Goal: Find specific page/section: Find specific page/section

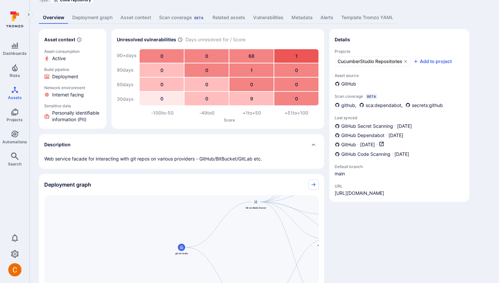
scroll to position [80, 0]
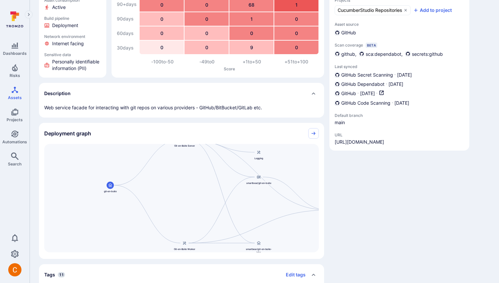
drag, startPoint x: 265, startPoint y: 214, endPoint x: 181, endPoint y: 204, distance: 84.3
click at [181, 204] on div "git-en-boite-server smartbear/git-en-boite Git-en-Boite Server git-en-boite Git…" at bounding box center [181, 198] width 274 height 108
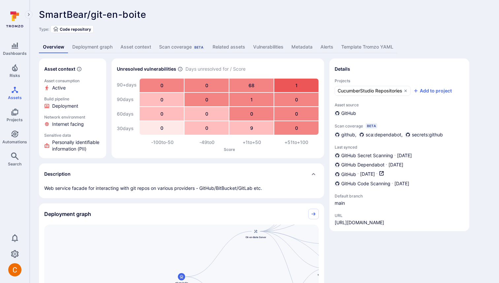
scroll to position [159, 0]
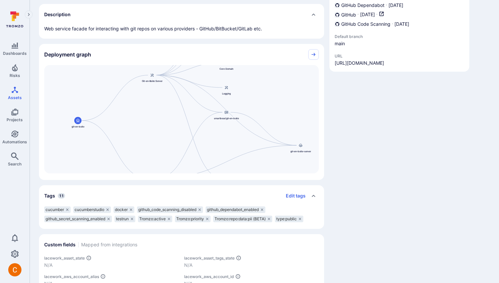
drag, startPoint x: 280, startPoint y: 125, endPoint x: 175, endPoint y: 129, distance: 104.6
click at [176, 129] on div "git-en-boite-server smartbear/git-en-boite Git-en-Boite Server git-en-boite Git…" at bounding box center [181, 119] width 274 height 108
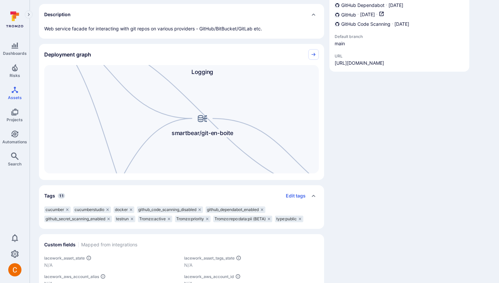
click at [342, 130] on div "Details Projects CucumberStudio Repositories Add to project Asset source GitHub…" at bounding box center [399, 133] width 140 height 468
click at [347, 128] on div "Details Projects CucumberStudio Repositories Add to project Asset source GitHub…" at bounding box center [399, 133] width 140 height 468
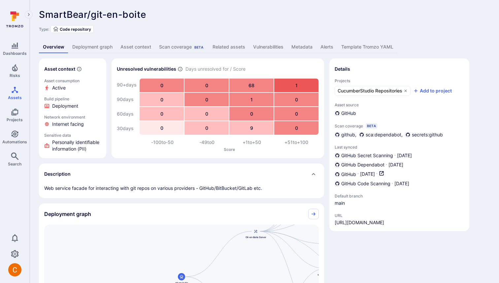
drag, startPoint x: 337, startPoint y: 250, endPoint x: 337, endPoint y: 180, distance: 69.6
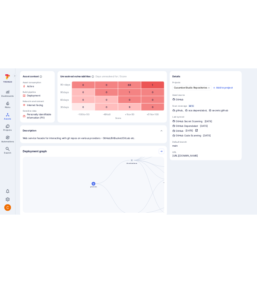
scroll to position [56, 0]
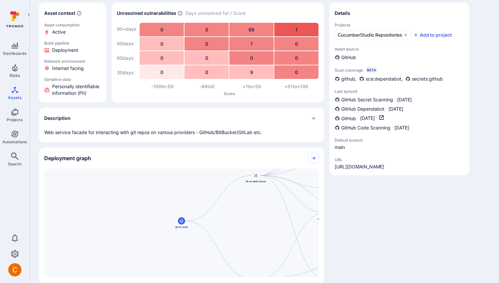
click at [186, 201] on div "git-en-boite-server smartbear/git-en-boite Git-en-Boite Server git-en-boite Git…" at bounding box center [181, 223] width 274 height 108
drag, startPoint x: 213, startPoint y: 219, endPoint x: 101, endPoint y: 187, distance: 117.3
click at [101, 187] on div "git-en-boite-server smartbear/git-en-boite Git-en-Boite Server git-en-boite Git…" at bounding box center [181, 223] width 274 height 108
click at [327, 207] on div "Asset context Asset consumption Active Build pipeline Deployment Network enviro…" at bounding box center [264, 237] width 450 height 468
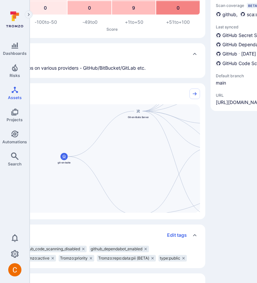
scroll to position [156, 116]
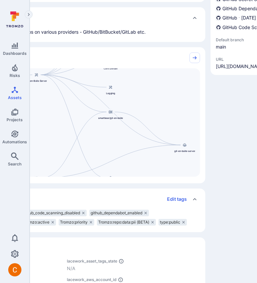
drag, startPoint x: 182, startPoint y: 140, endPoint x: 80, endPoint y: 139, distance: 101.9
click at [80, 139] on div "git-en-boite-server smartbear/git-en-boite Git-en-Boite Server git-en-boite Git…" at bounding box center [64, 122] width 272 height 108
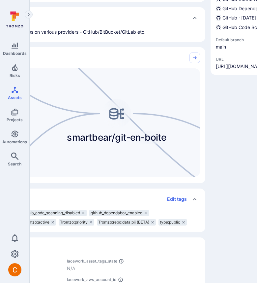
drag, startPoint x: 123, startPoint y: 117, endPoint x: 95, endPoint y: 94, distance: 36.3
click at [95, 94] on div "git-en-boite-server smartbear/git-en-boite Git-en-Boite Server git-en-boite Git…" at bounding box center [64, 122] width 272 height 108
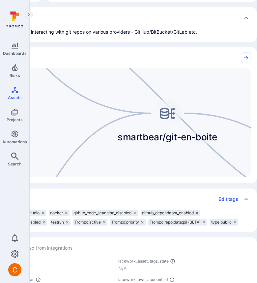
scroll to position [156, 0]
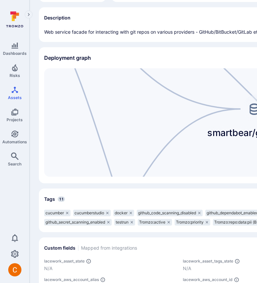
drag, startPoint x: 133, startPoint y: 101, endPoint x: 158, endPoint y: 97, distance: 25.8
click at [158, 97] on div "git-en-boite-server smartbear/git-en-boite Git-en-Boite Server git-en-boite Git…" at bounding box center [180, 122] width 272 height 108
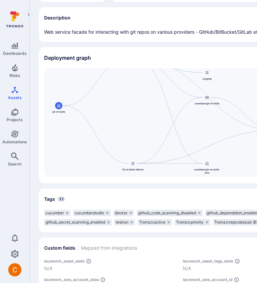
drag, startPoint x: 99, startPoint y: 109, endPoint x: 123, endPoint y: 107, distance: 23.5
click at [123, 107] on div "git-en-boite-server smartbear/git-en-boite Git-en-Boite Server git-en-boite Git…" at bounding box center [180, 122] width 272 height 108
click at [171, 51] on div "Deployment graph" at bounding box center [180, 57] width 283 height 21
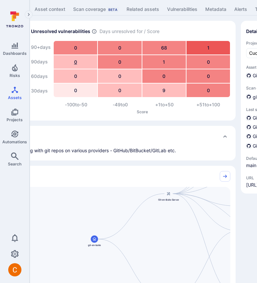
scroll to position [38, 121]
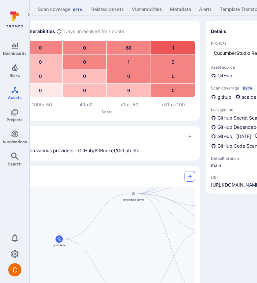
click at [194, 176] on link "Collapse" at bounding box center [190, 176] width 11 height 11
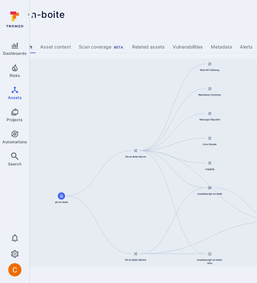
scroll to position [0, 28]
